Goal: Transaction & Acquisition: Purchase product/service

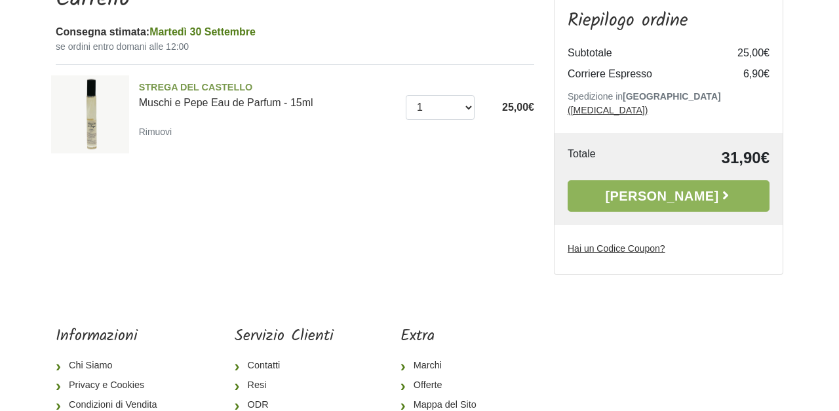
scroll to position [148, 0]
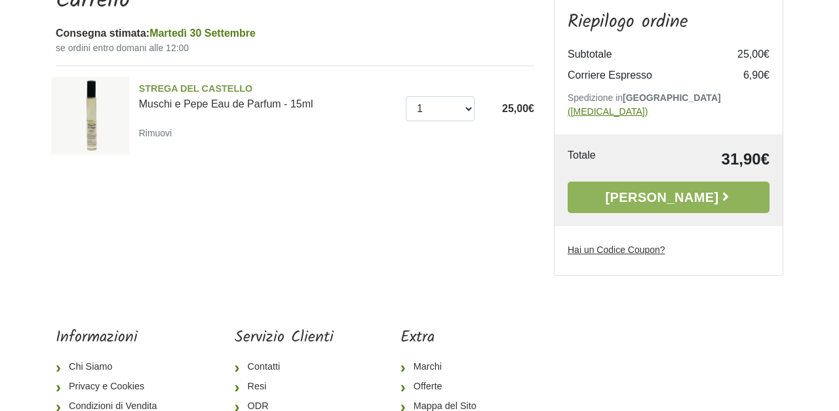
click at [647, 106] on u "([MEDICAL_DATA])" at bounding box center [607, 111] width 80 height 10
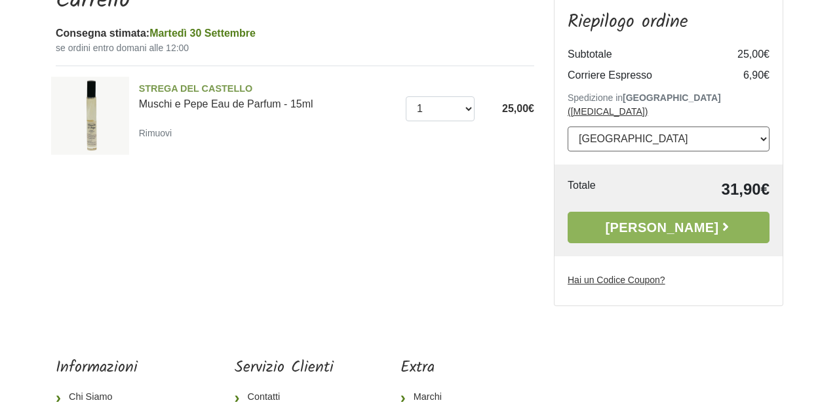
click at [662, 126] on select "--- [GEOGRAPHIC_DATA] --- [GEOGRAPHIC_DATA] [GEOGRAPHIC_DATA] [GEOGRAPHIC_DATA]…" at bounding box center [668, 138] width 202 height 25
select select "74"
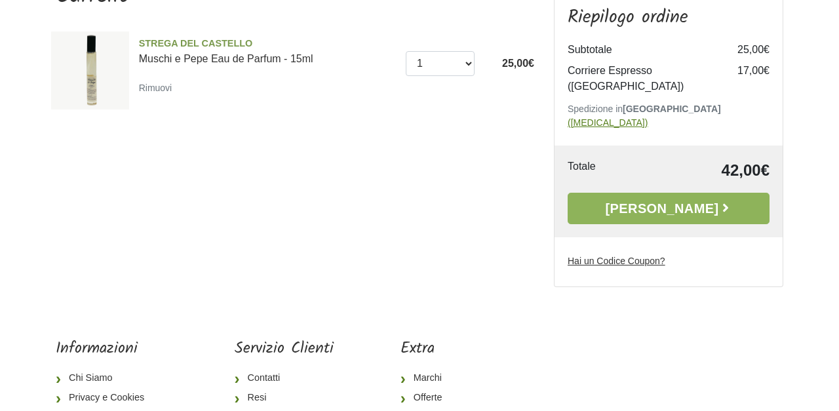
click at [647, 117] on u "([MEDICAL_DATA])" at bounding box center [607, 122] width 80 height 10
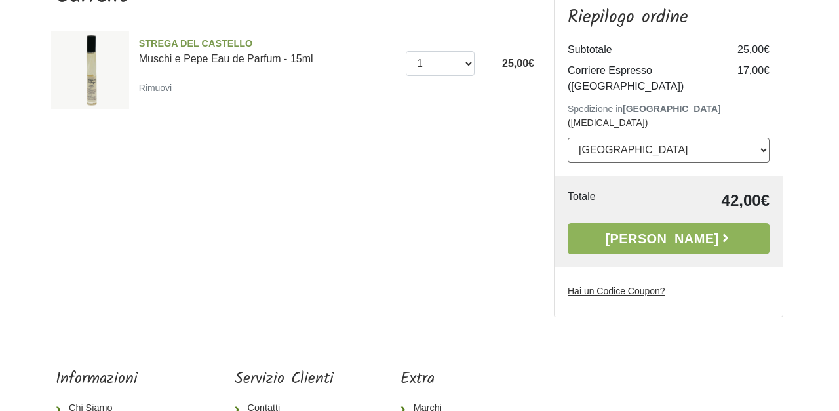
click at [654, 138] on select "--- [GEOGRAPHIC_DATA] --- [GEOGRAPHIC_DATA] [GEOGRAPHIC_DATA] [GEOGRAPHIC_DATA]…" at bounding box center [668, 150] width 202 height 25
